Goal: Task Accomplishment & Management: Manage account settings

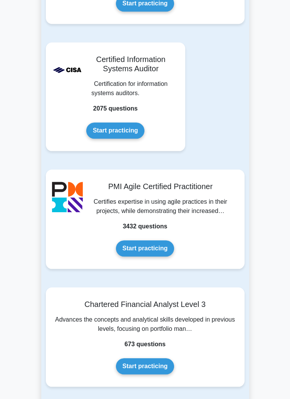
scroll to position [1450, 0]
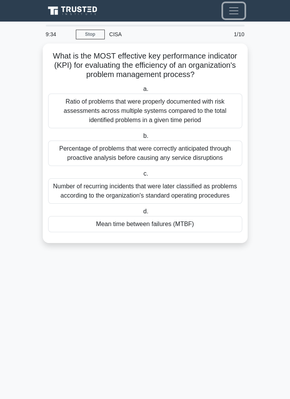
click at [231, 11] on span "Toggle navigation" at bounding box center [234, 11] width 12 height 12
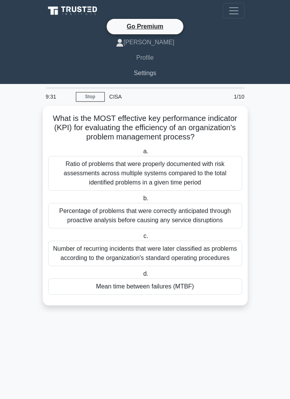
click at [146, 75] on link "Settings" at bounding box center [145, 73] width 199 height 15
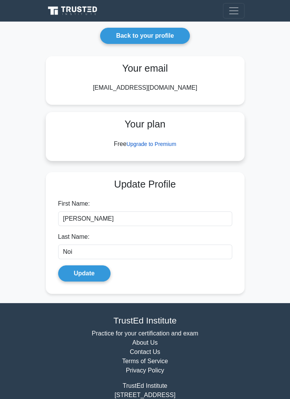
click at [168, 147] on link "Upgrade to Premium" at bounding box center [151, 144] width 50 height 6
